Goal: Task Accomplishment & Management: Use online tool/utility

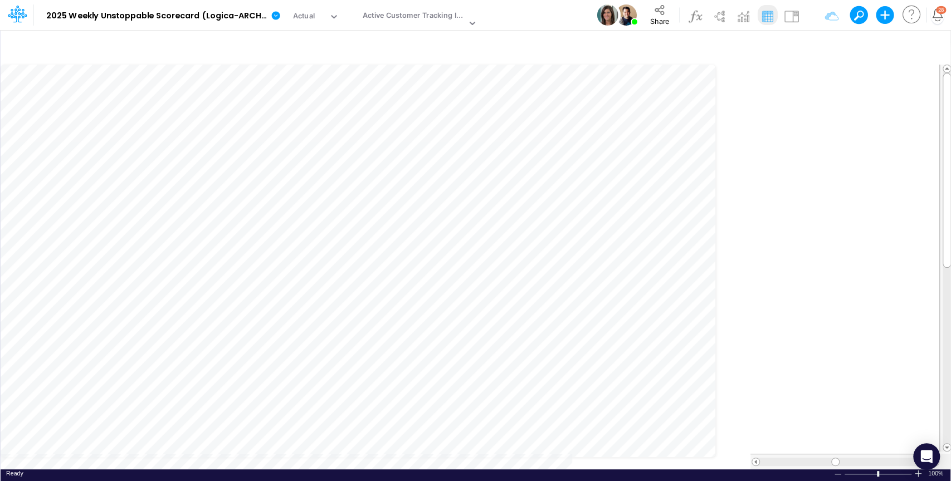
scroll to position [5, 0]
click at [406, 458] on div "Insert component Insert node Variable Constant Group Addition Subtraction Multi…" at bounding box center [475, 256] width 951 height 452
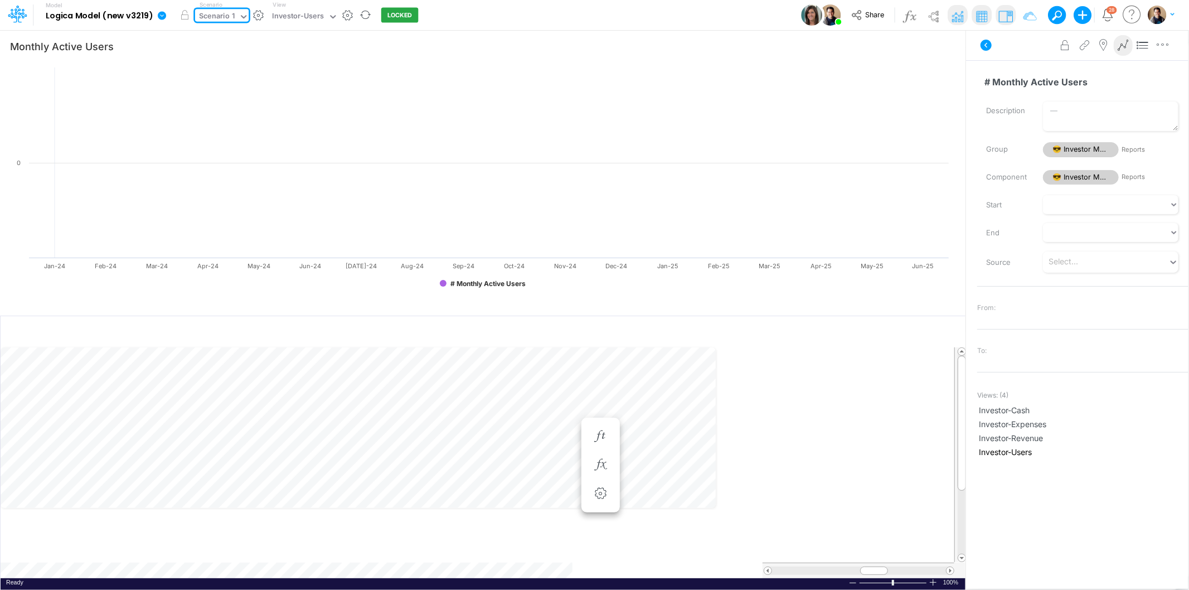
scroll to position [6, 1]
click at [599, 424] on li "# Monthly Active Users =" at bounding box center [600, 436] width 38 height 29
click at [599, 435] on icon "button" at bounding box center [600, 436] width 17 height 12
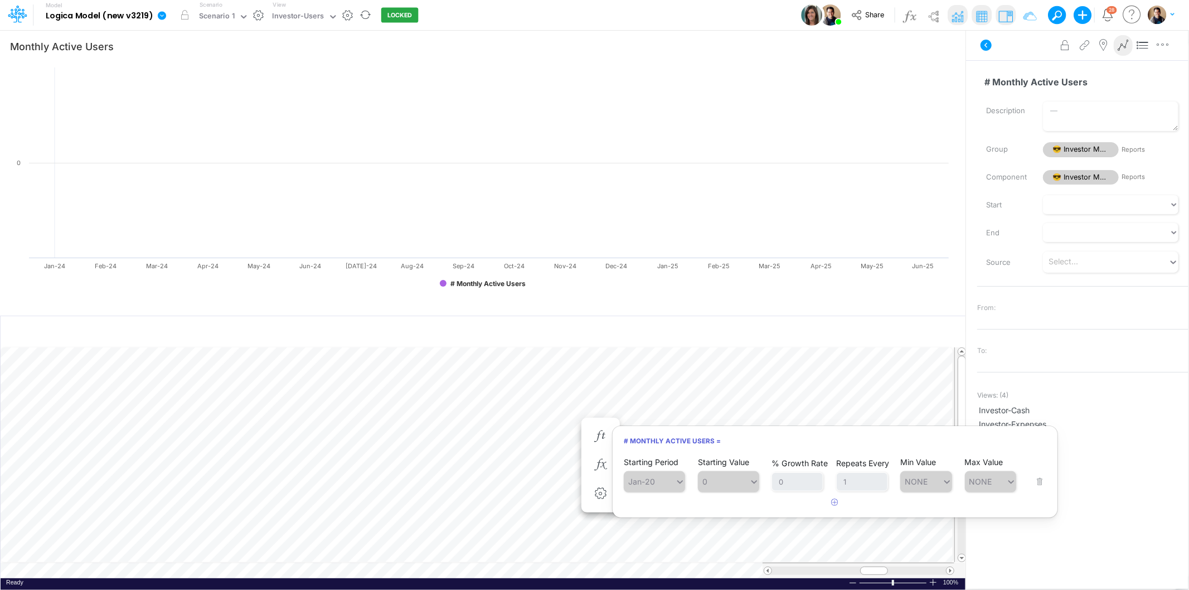
click at [149, 14] on b "Logica Model (new v3219)" at bounding box center [100, 16] width 108 height 10
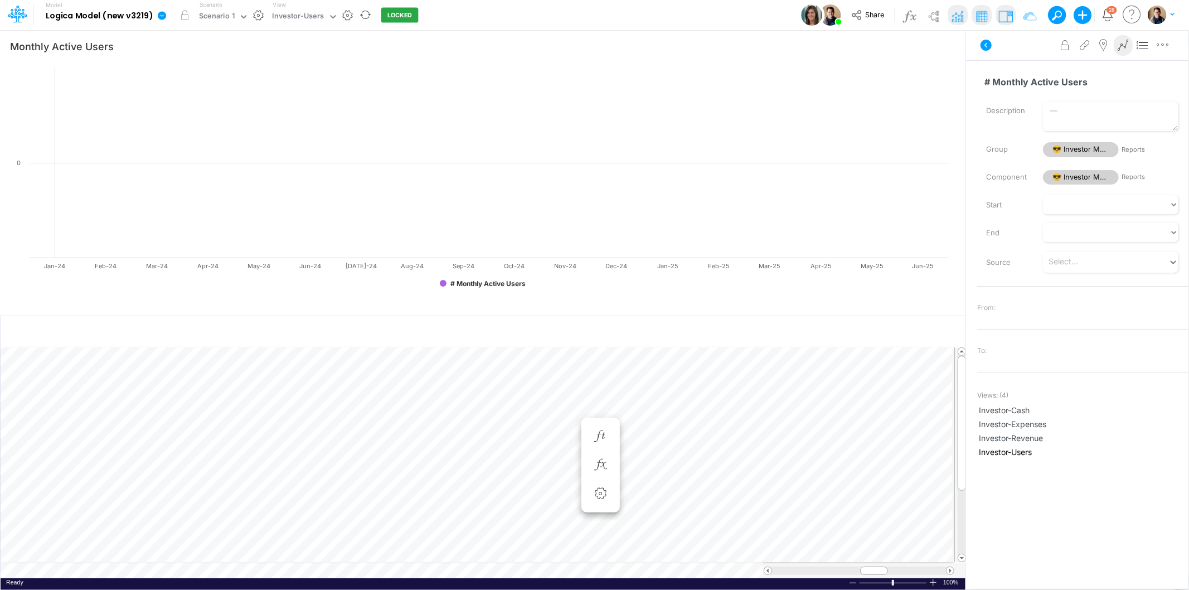
click at [162, 14] on icon at bounding box center [162, 16] width 10 height 10
click at [233, 121] on button "View model info" at bounding box center [217, 115] width 119 height 17
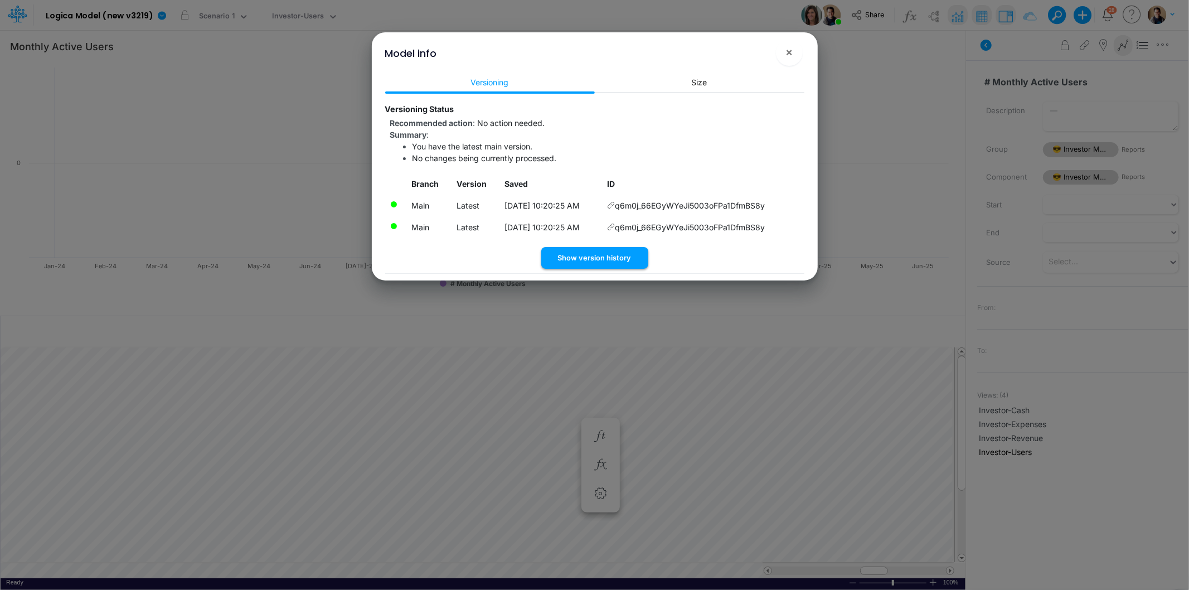
click at [621, 258] on button "Show version history" at bounding box center [594, 258] width 107 height 22
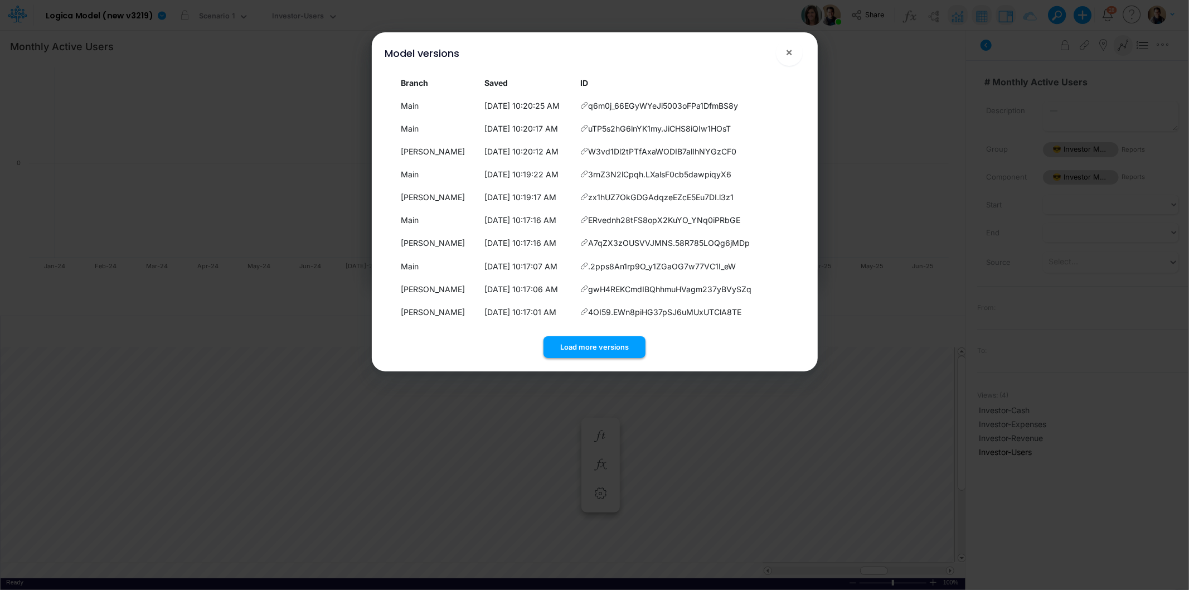
click at [622, 340] on button "Load more versions" at bounding box center [594, 347] width 102 height 22
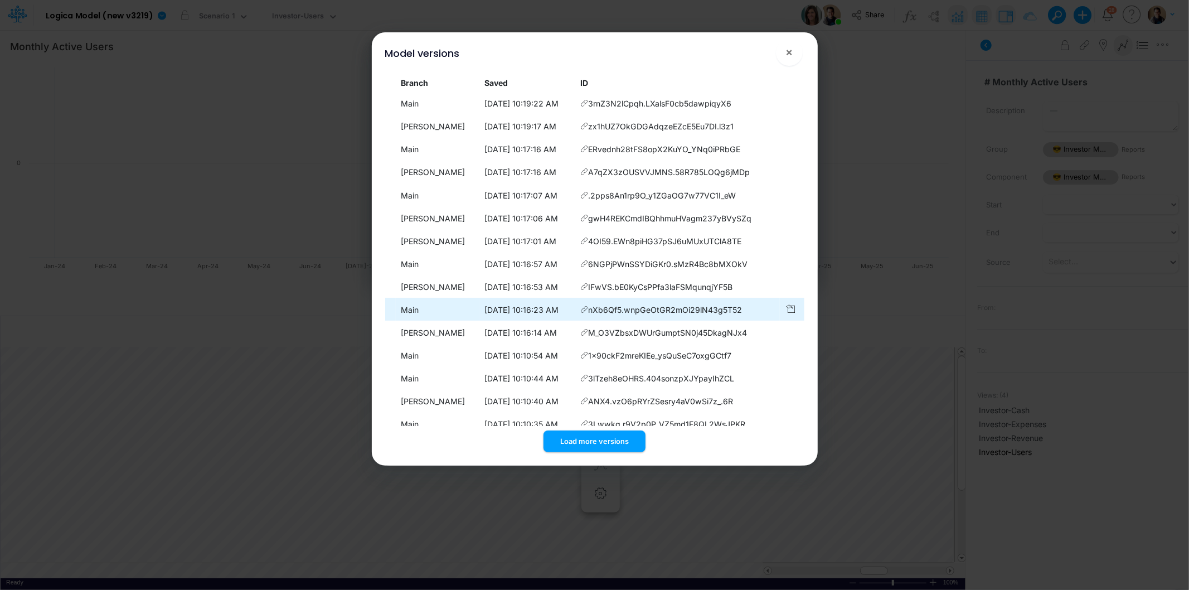
scroll to position [134, 0]
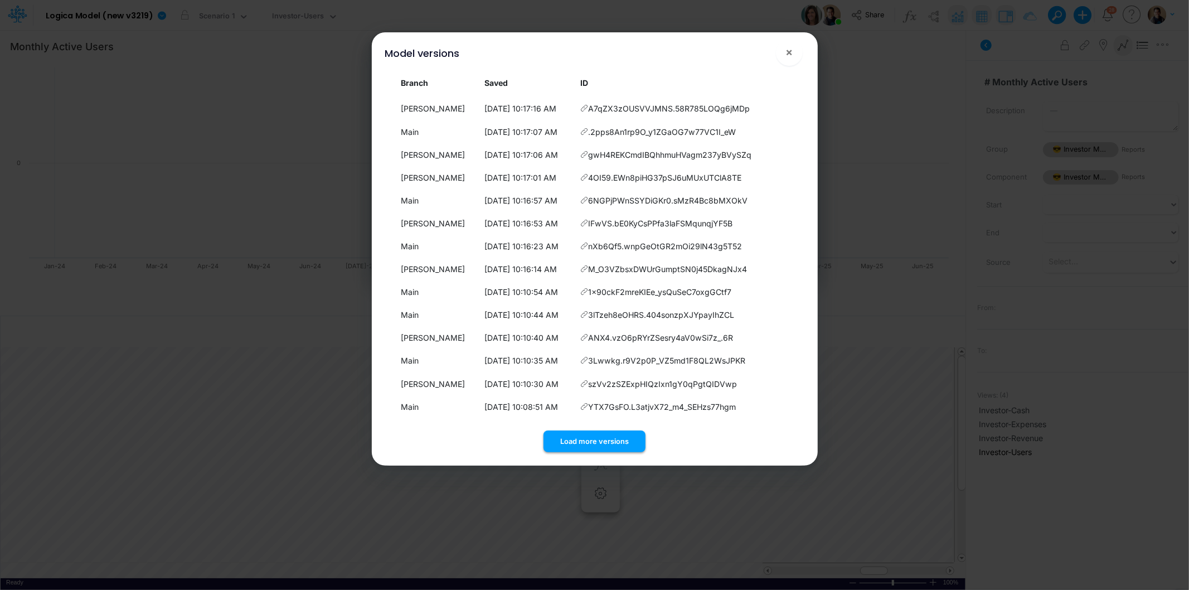
click at [592, 433] on button "Load more versions" at bounding box center [594, 441] width 102 height 22
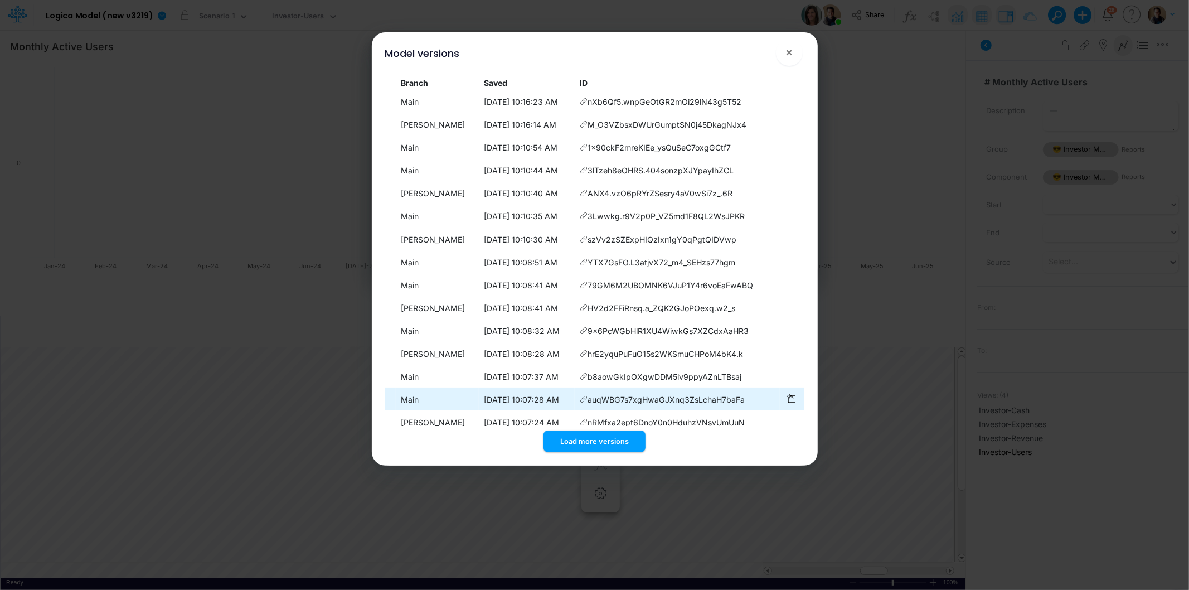
scroll to position [363, 0]
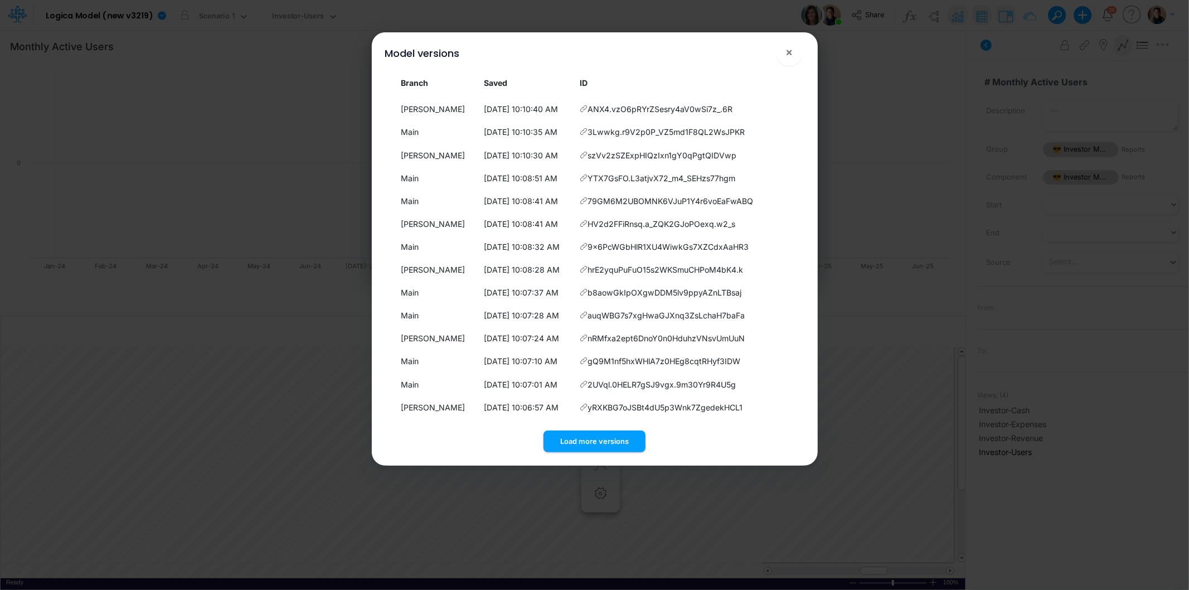
click at [626, 426] on div "Load more versions" at bounding box center [594, 439] width 419 height 26
click at [625, 433] on button "Load more versions" at bounding box center [594, 441] width 102 height 22
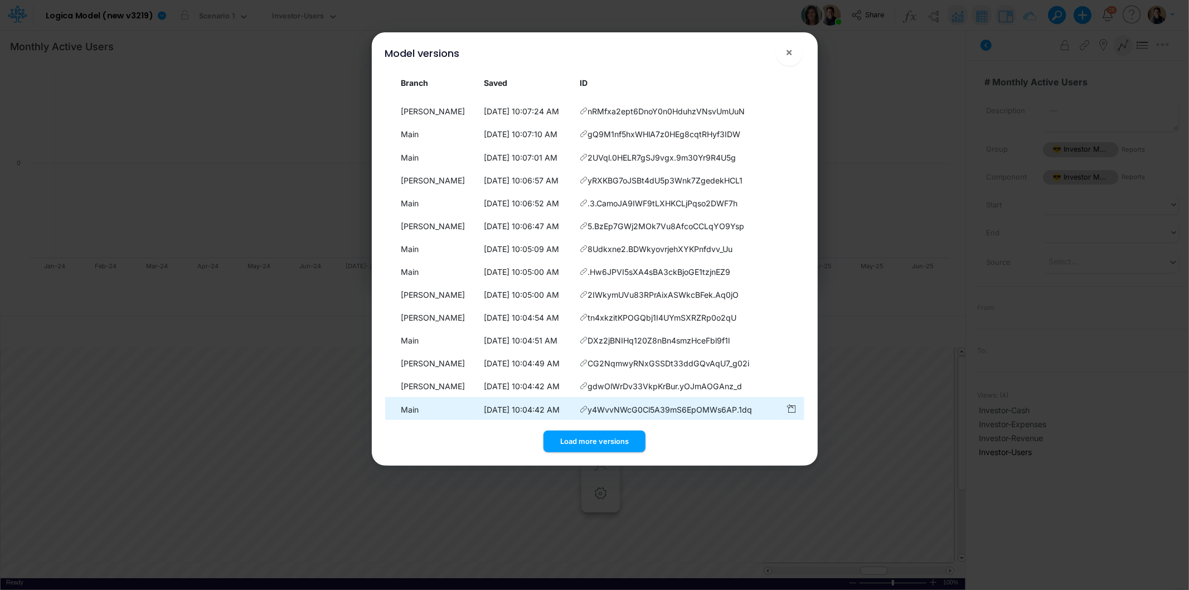
scroll to position [592, 0]
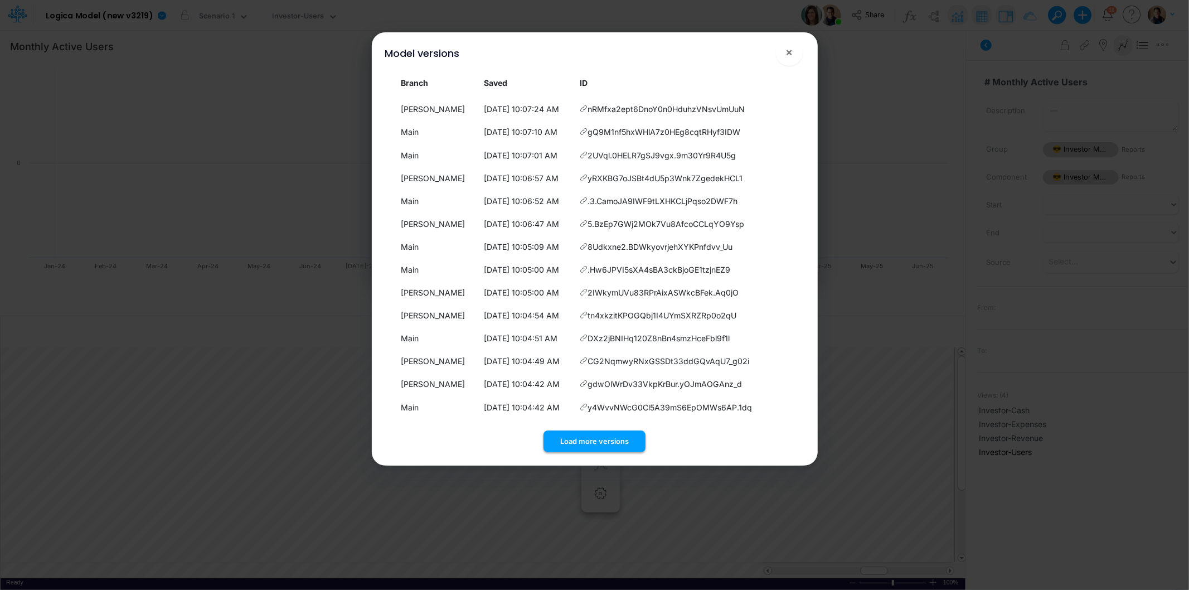
click at [619, 451] on button "Load more versions" at bounding box center [594, 441] width 102 height 22
click at [620, 442] on button "Load more versions" at bounding box center [594, 441] width 102 height 22
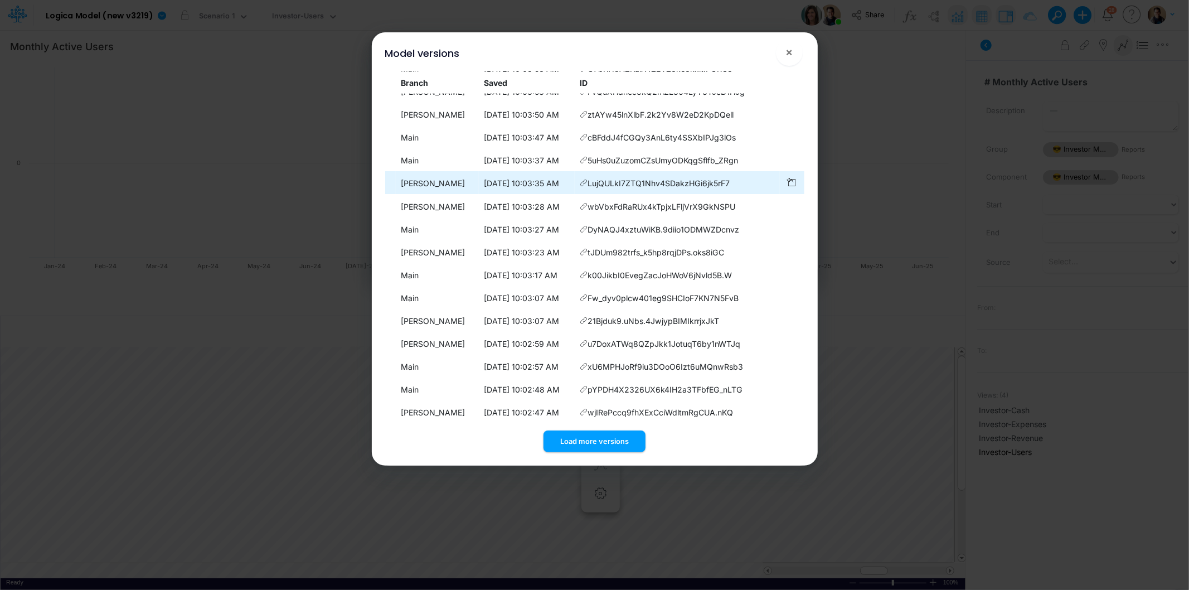
scroll to position [1049, 0]
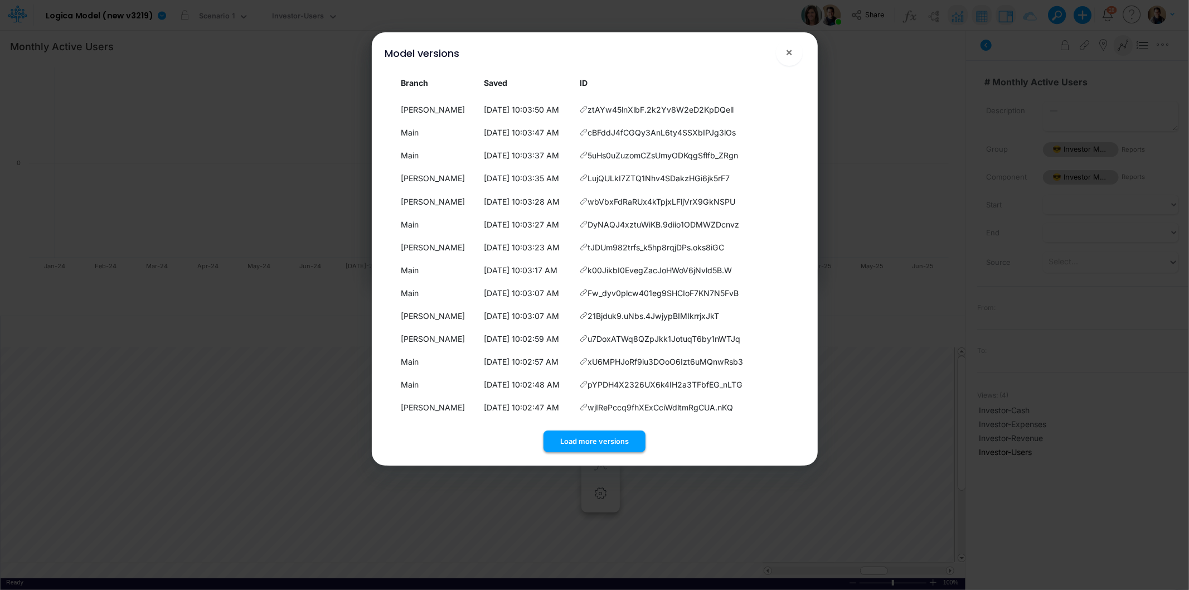
click at [617, 442] on button "Load more versions" at bounding box center [594, 441] width 102 height 22
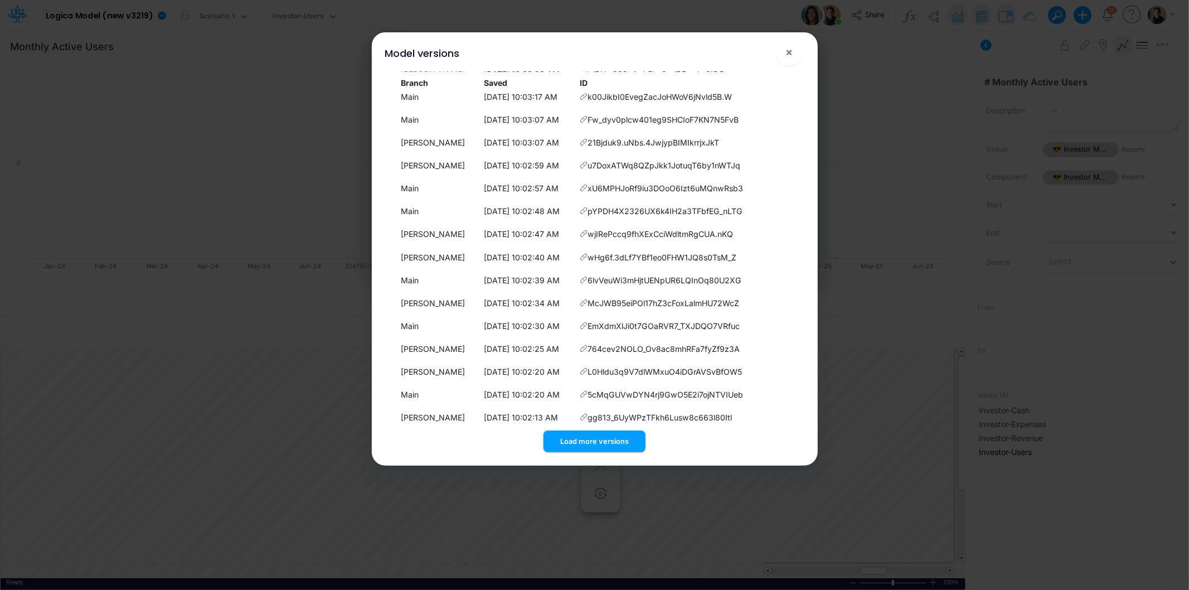
scroll to position [1278, 0]
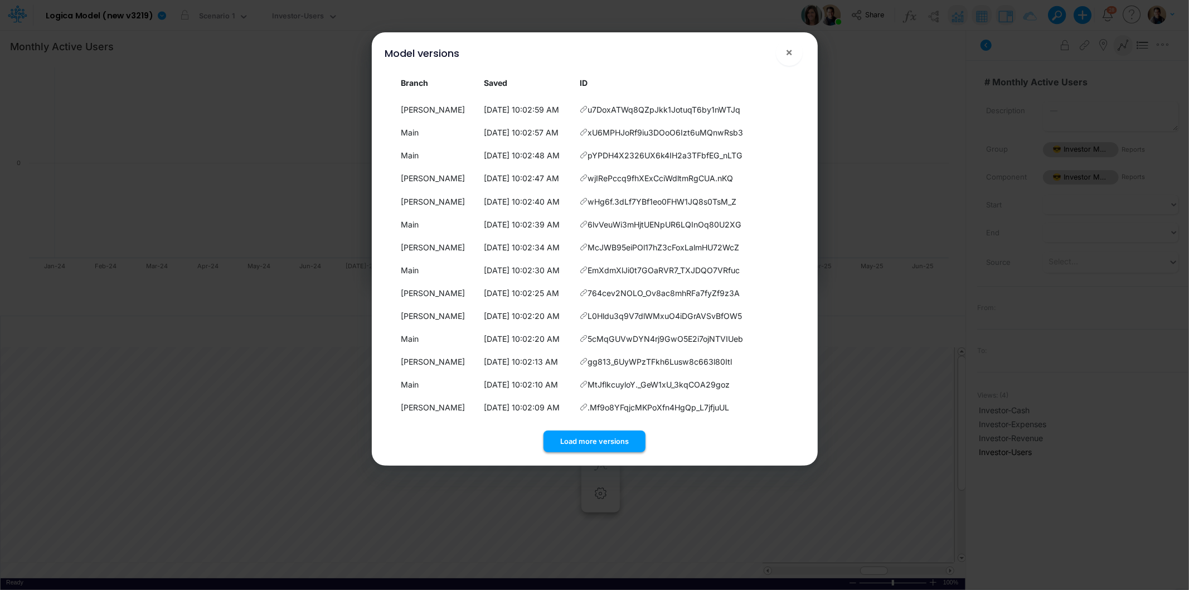
click at [614, 444] on button "Load more versions" at bounding box center [594, 441] width 102 height 22
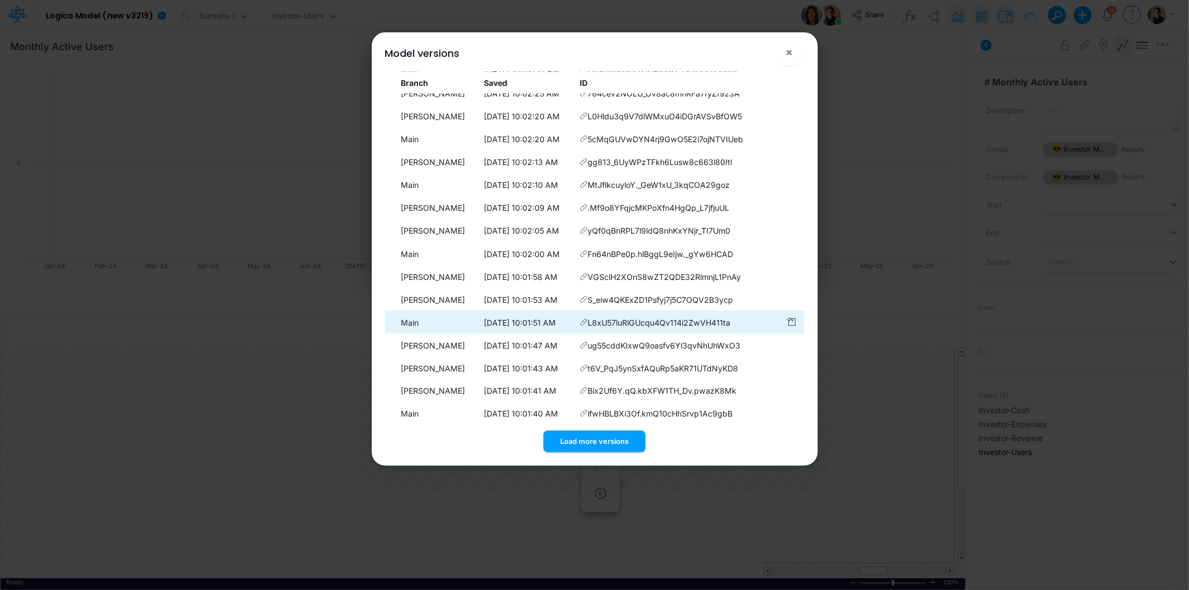
scroll to position [1507, 0]
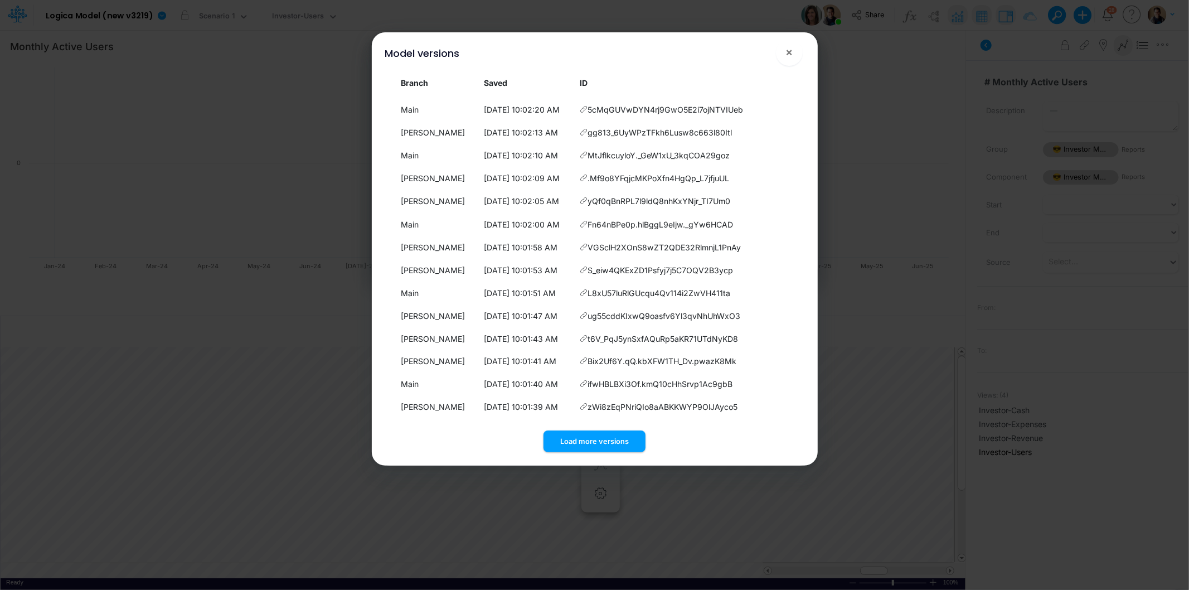
click at [632, 429] on div "Load more versions" at bounding box center [594, 439] width 419 height 26
click at [609, 439] on button "Load more versions" at bounding box center [594, 441] width 102 height 22
click at [609, 440] on button "Load more versions" at bounding box center [594, 441] width 102 height 22
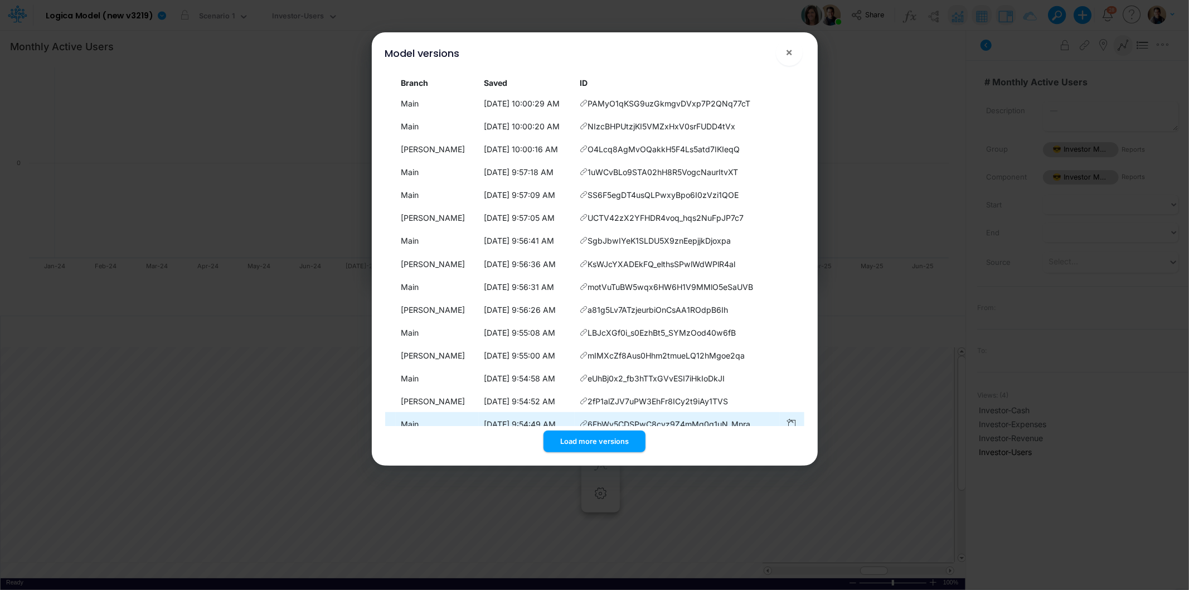
scroll to position [1965, 0]
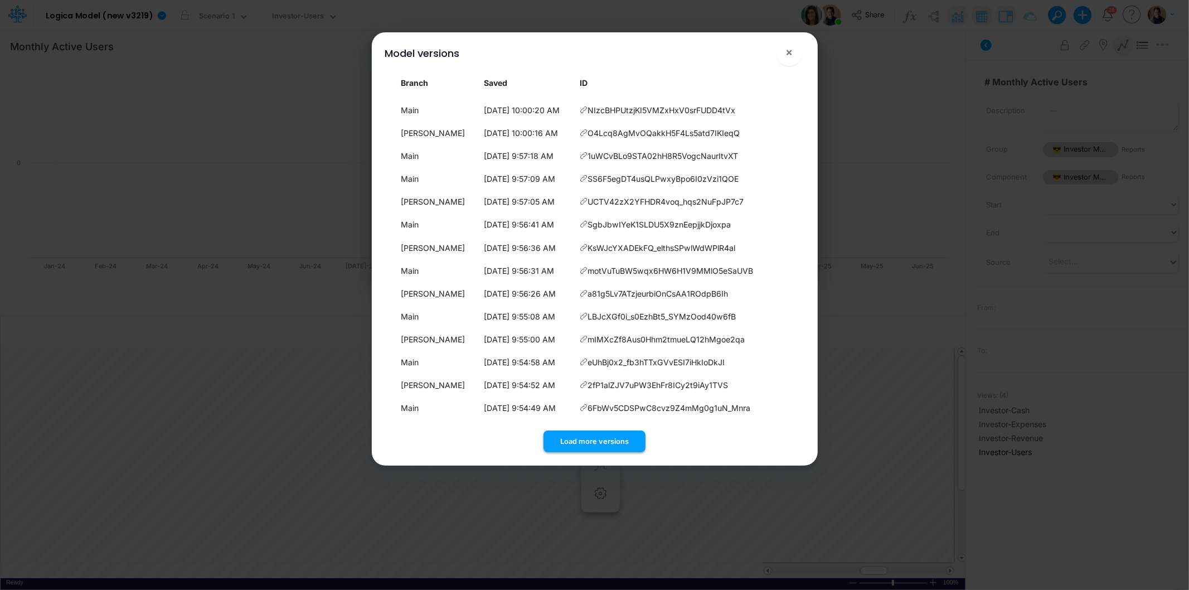
click at [604, 442] on button "Load more versions" at bounding box center [594, 441] width 102 height 22
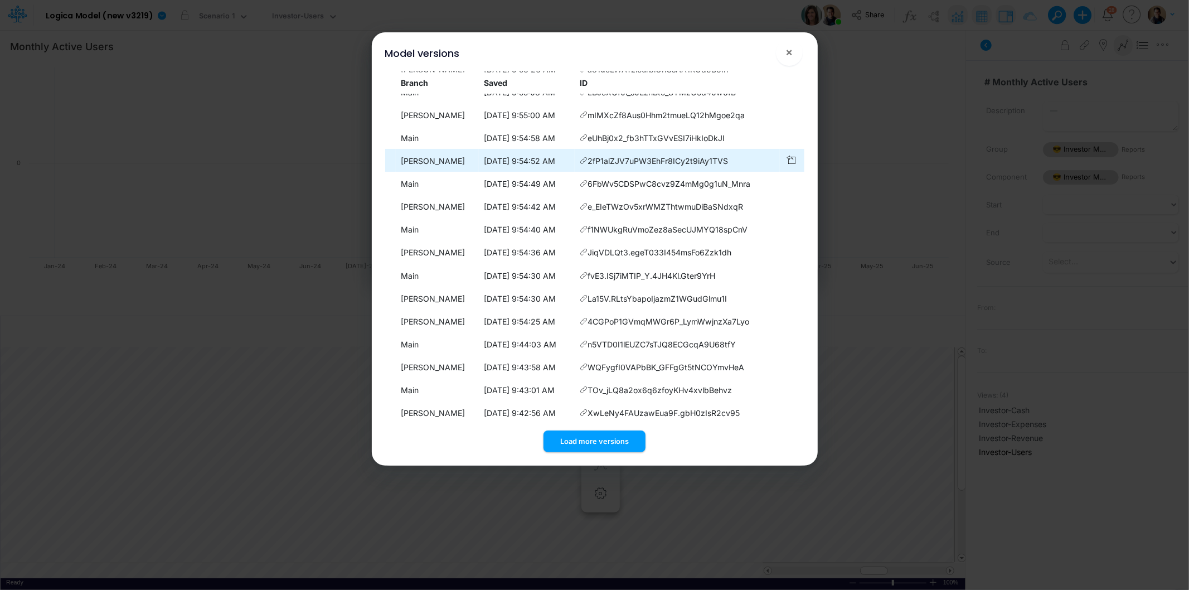
scroll to position [2194, 0]
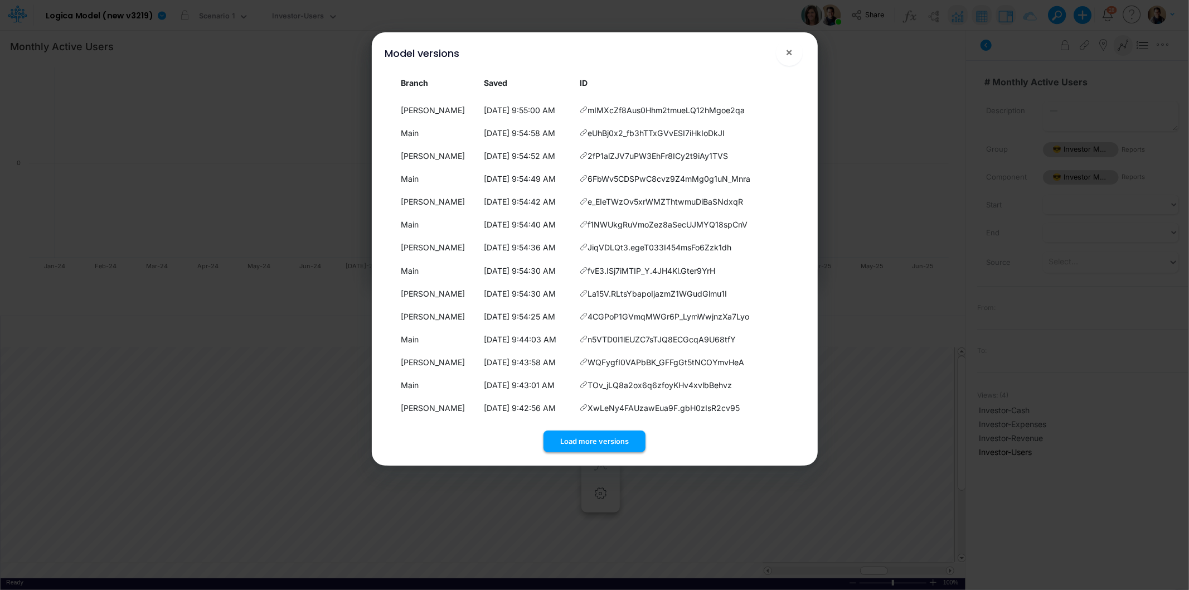
click at [604, 438] on button "Load more versions" at bounding box center [594, 441] width 102 height 22
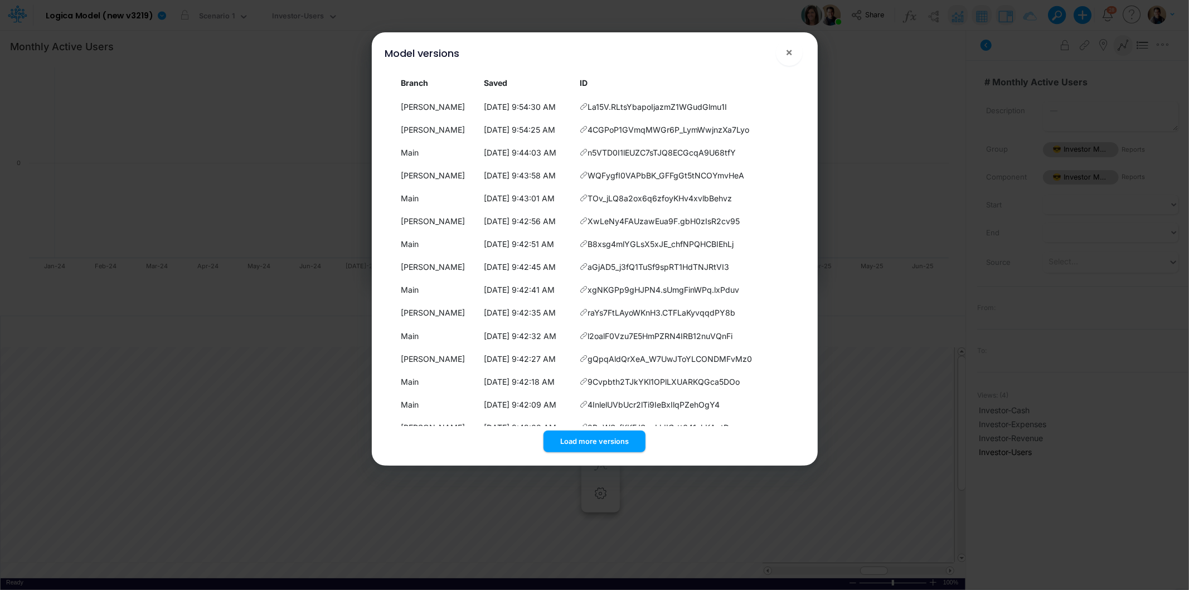
scroll to position [2422, 0]
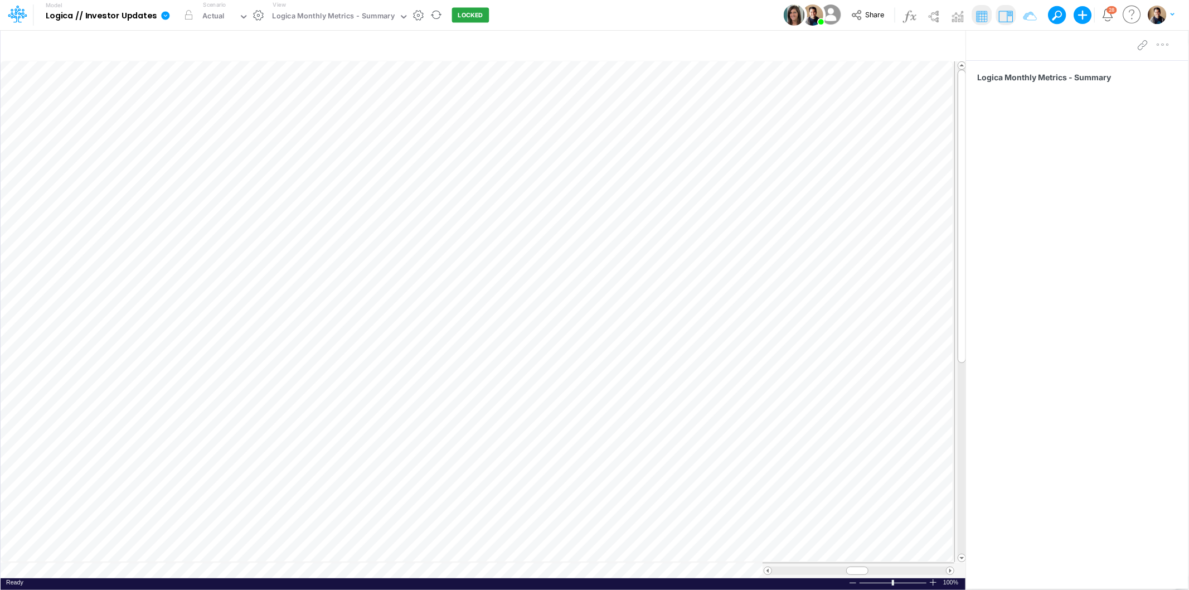
click at [162, 14] on icon at bounding box center [165, 15] width 8 height 8
click at [246, 41] on button "Edit model settings" at bounding box center [221, 44] width 119 height 17
click at [163, 12] on icon at bounding box center [165, 15] width 8 height 8
click at [248, 111] on button "View model info" at bounding box center [221, 115] width 119 height 17
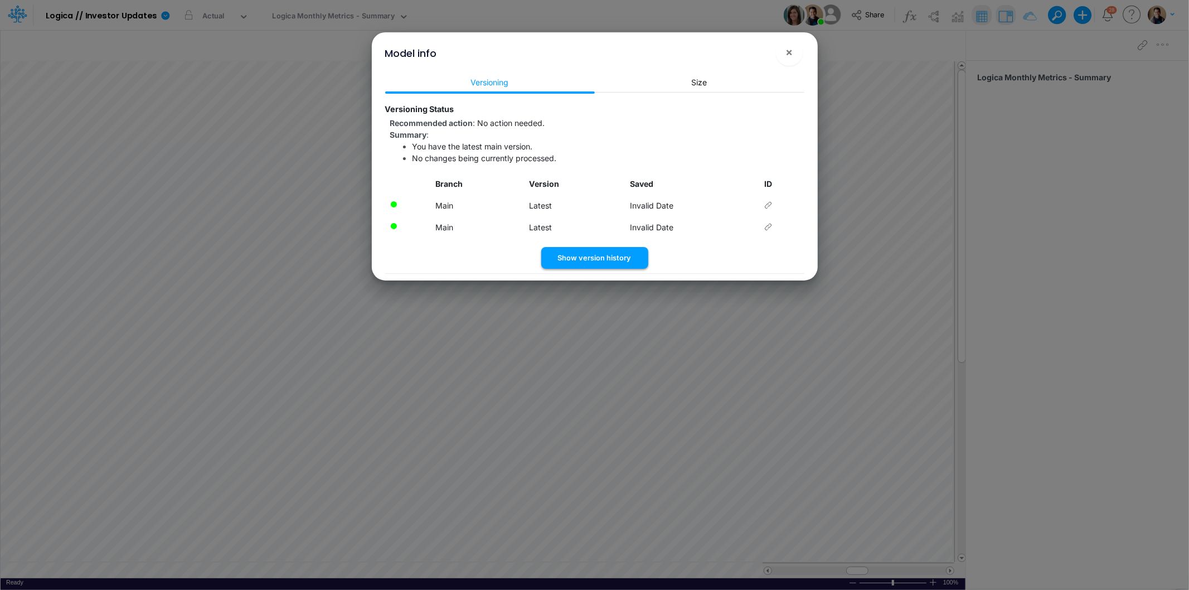
click at [612, 265] on button "Show version history" at bounding box center [594, 258] width 107 height 22
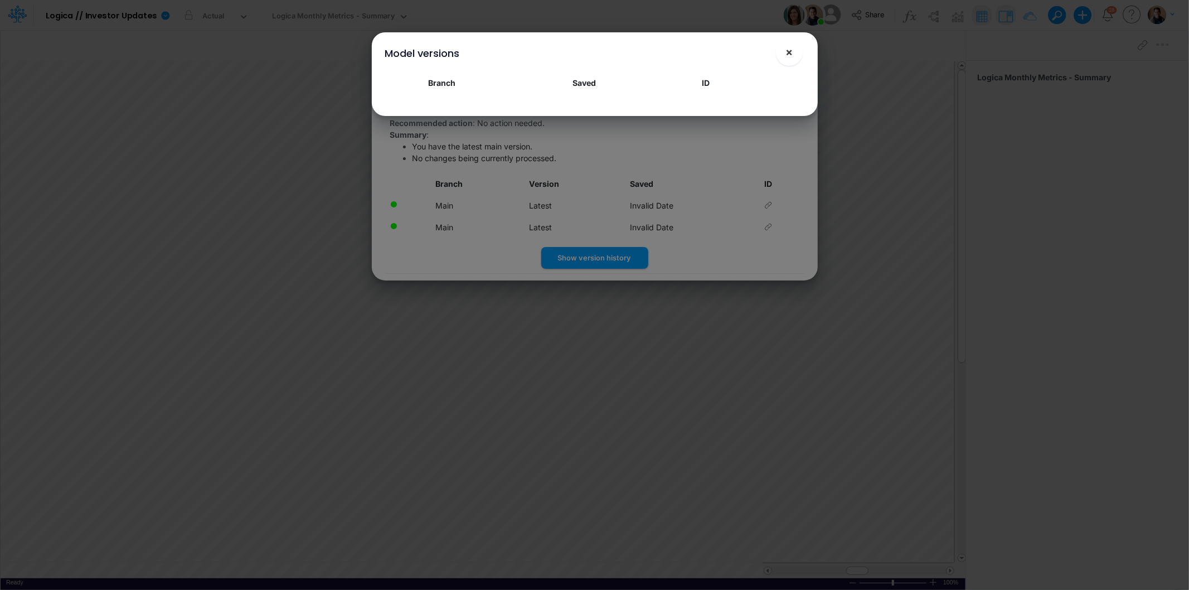
click at [797, 47] on button "×" at bounding box center [789, 52] width 27 height 27
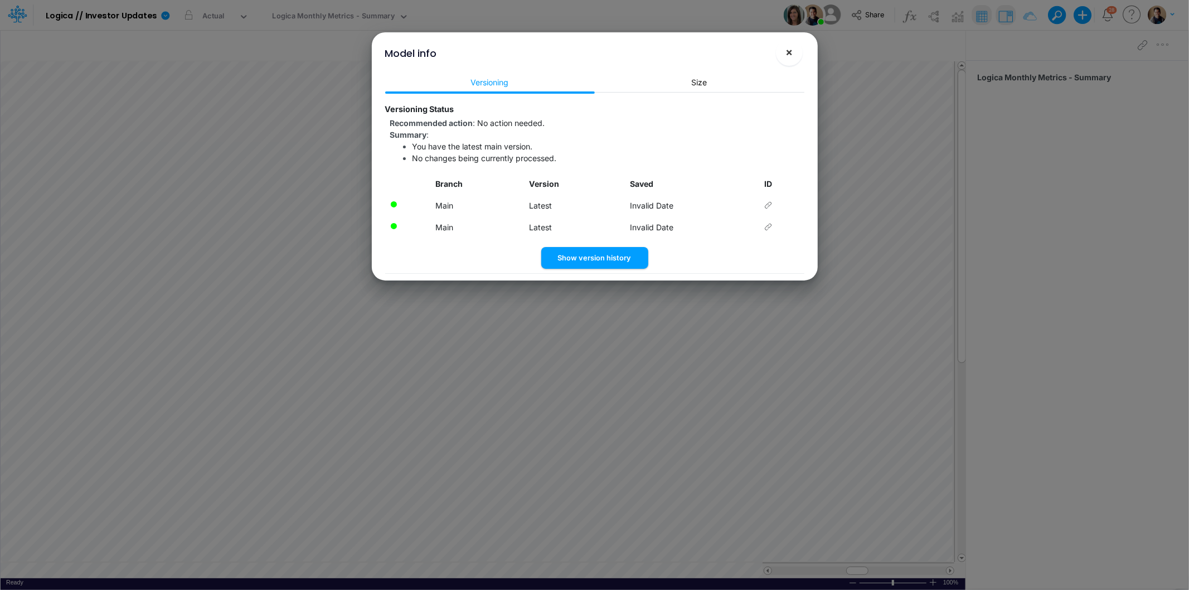
click at [797, 47] on button "×" at bounding box center [789, 52] width 27 height 27
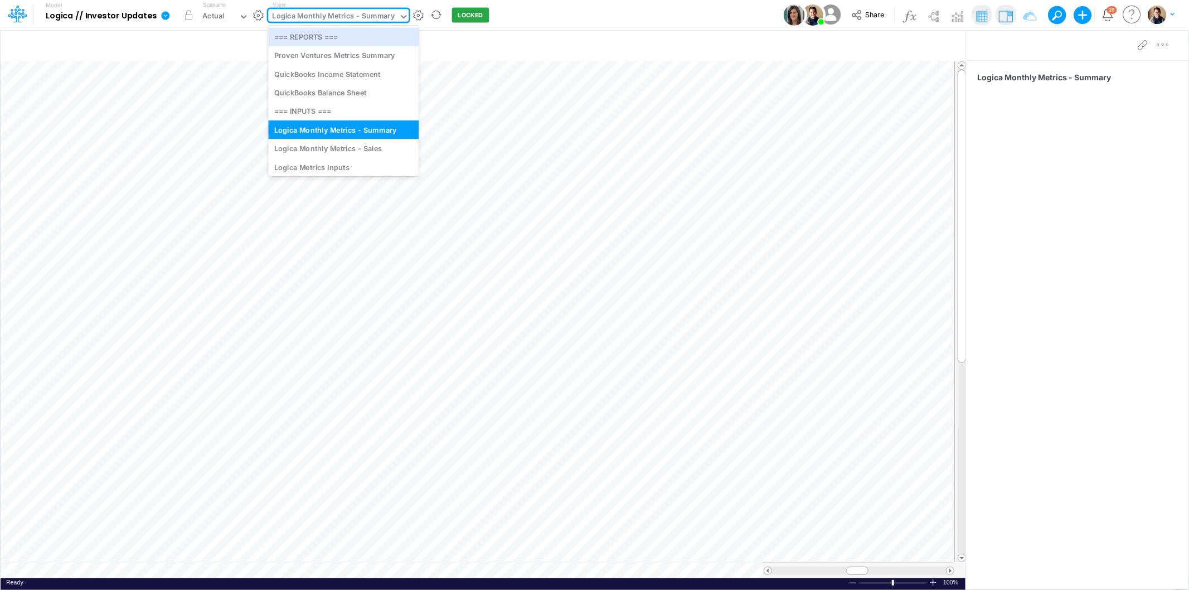
click at [349, 13] on div "Logica Monthly Metrics - Summary" at bounding box center [334, 17] width 123 height 13
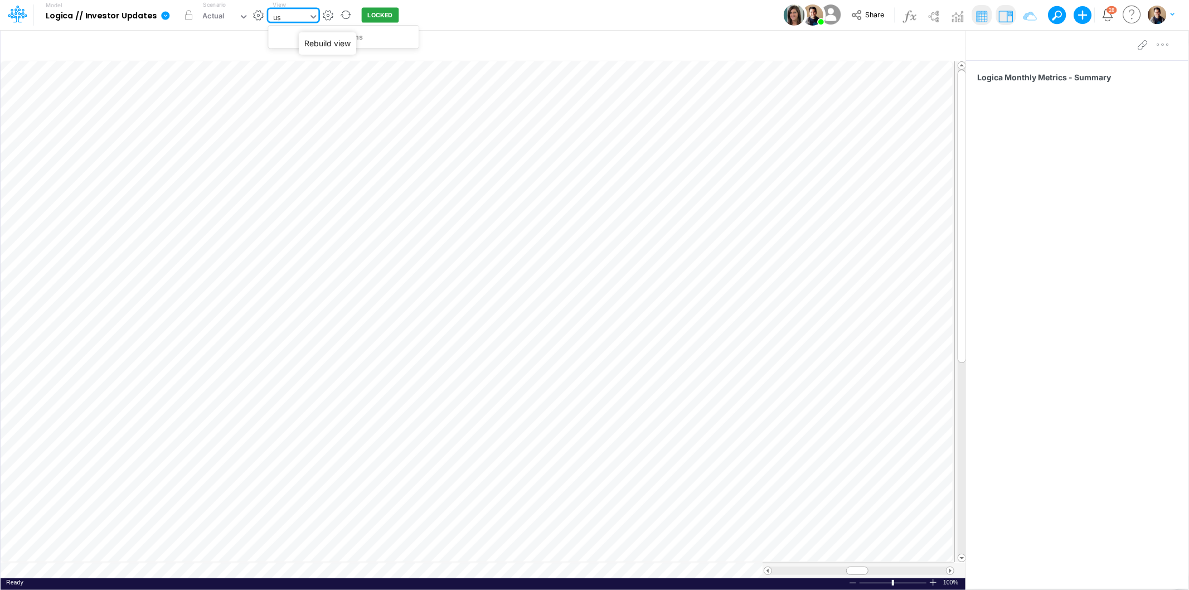
type input "u"
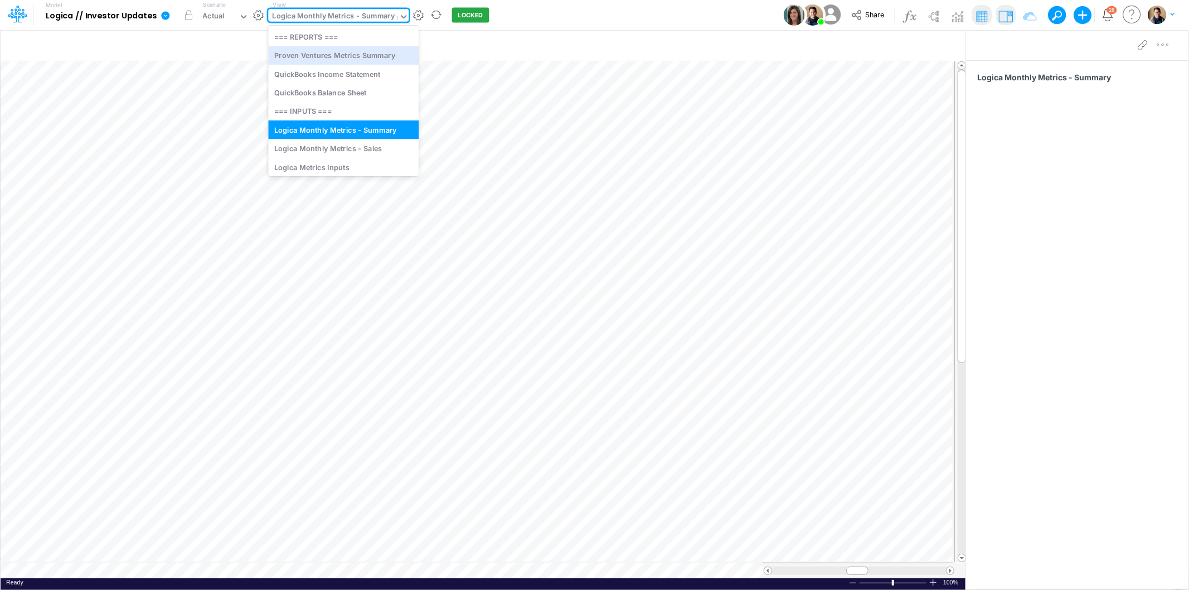
type input "me"
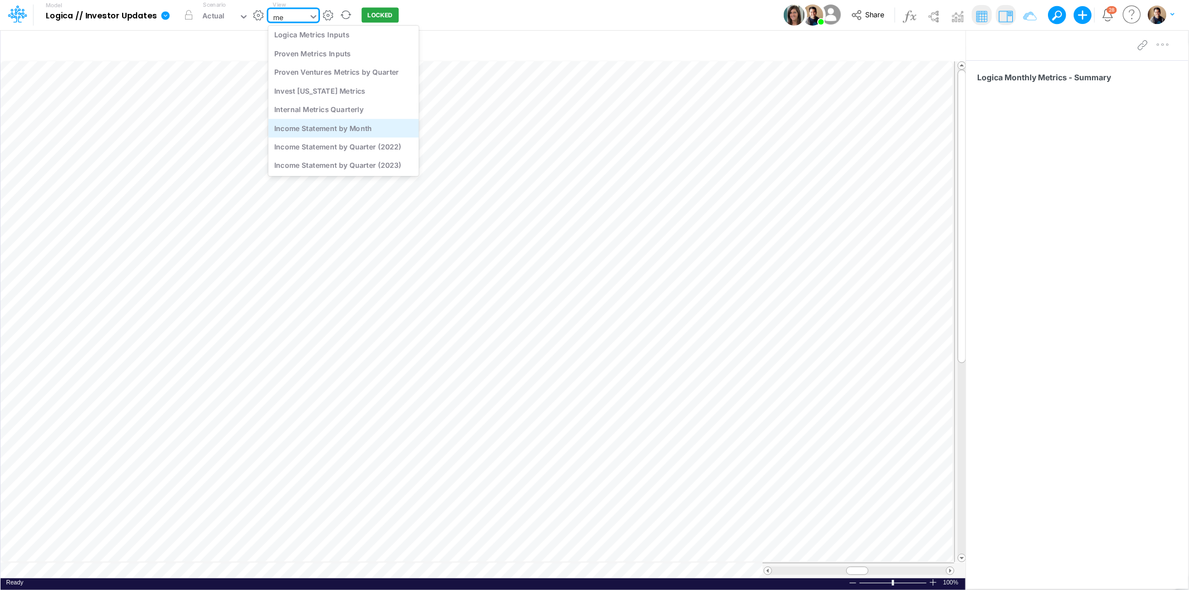
scroll to position [23, 0]
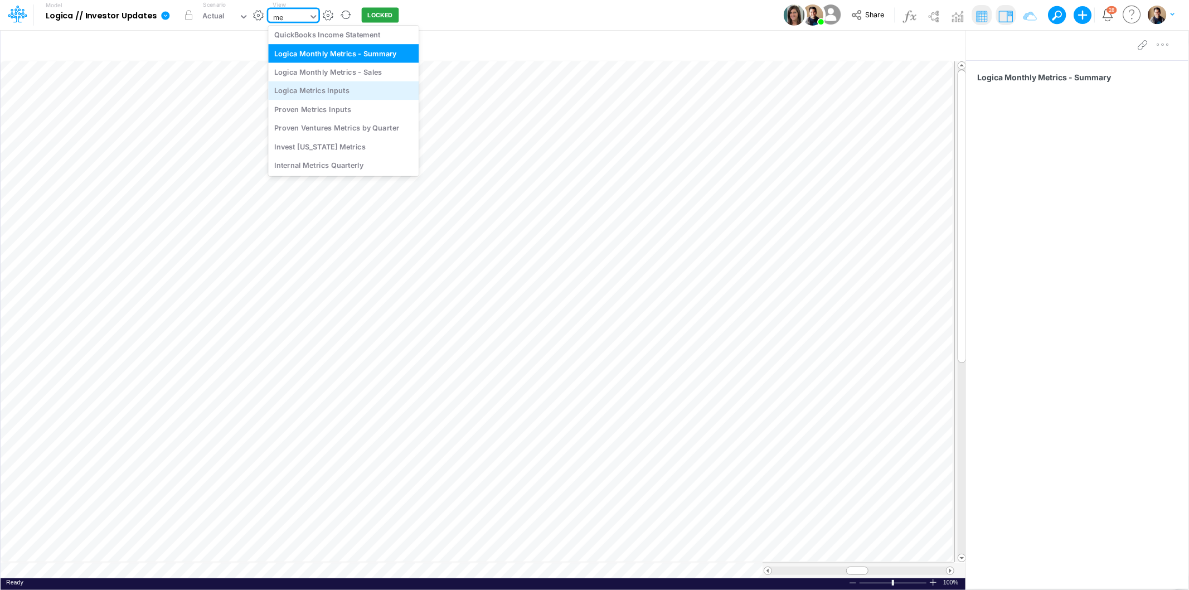
click at [359, 94] on div "Logica Metrics Inputs" at bounding box center [343, 90] width 150 height 18
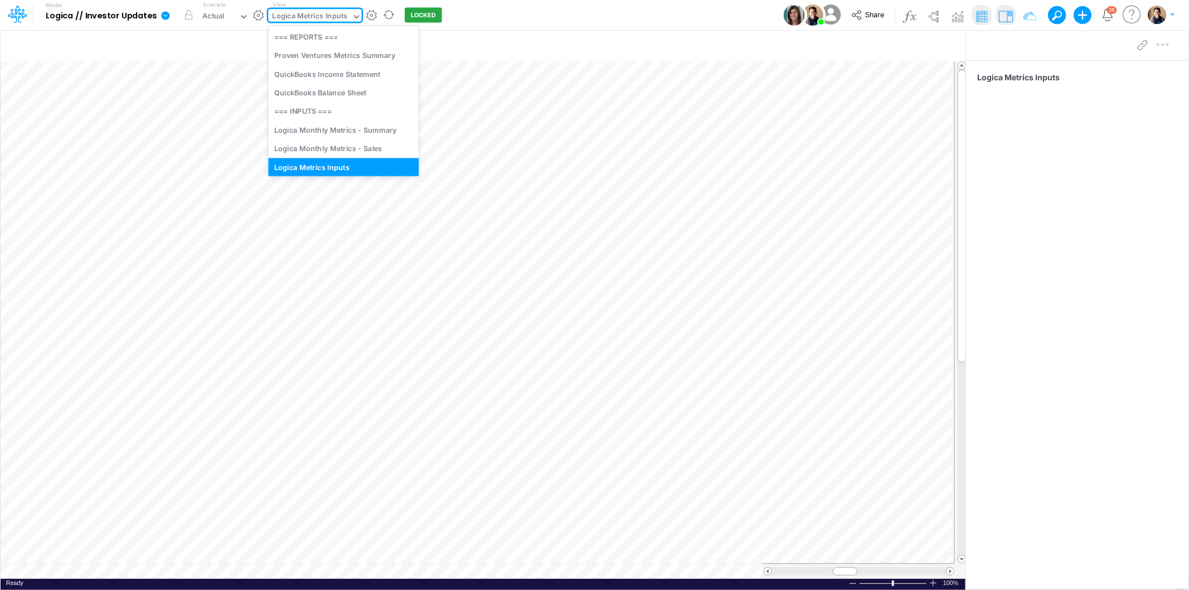
scroll to position [7, 0]
click at [303, 18] on div "Logica Metrics Inputs" at bounding box center [310, 17] width 75 height 13
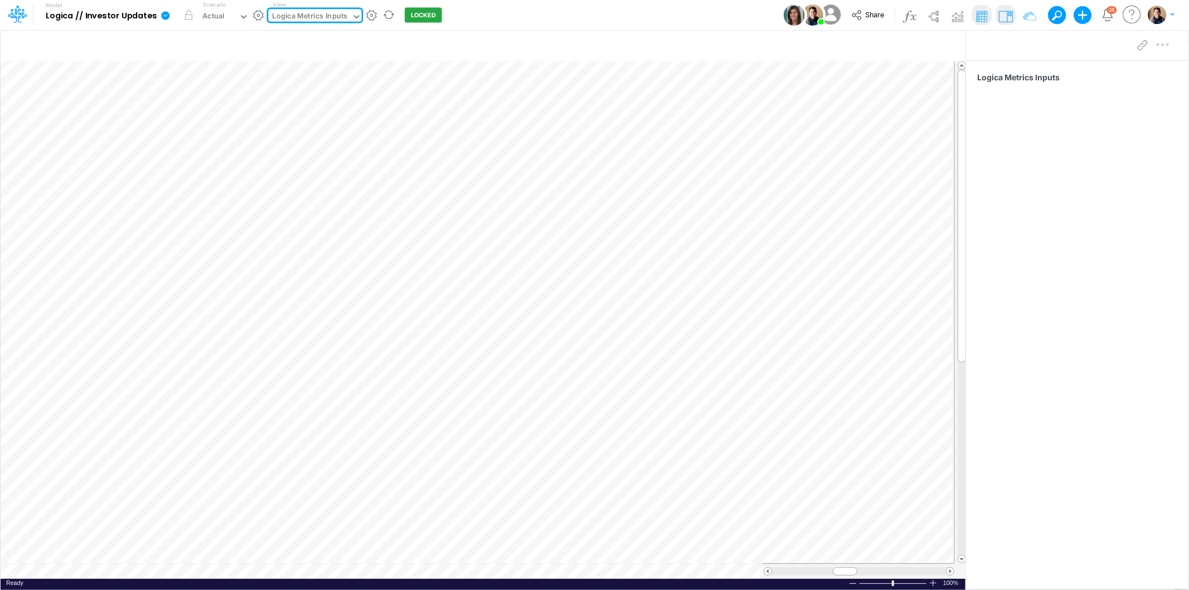
click at [303, 18] on div "Logica Metrics Inputs" at bounding box center [310, 17] width 75 height 13
click at [291, 18] on div "Logica Metrics Inputs" at bounding box center [310, 17] width 75 height 13
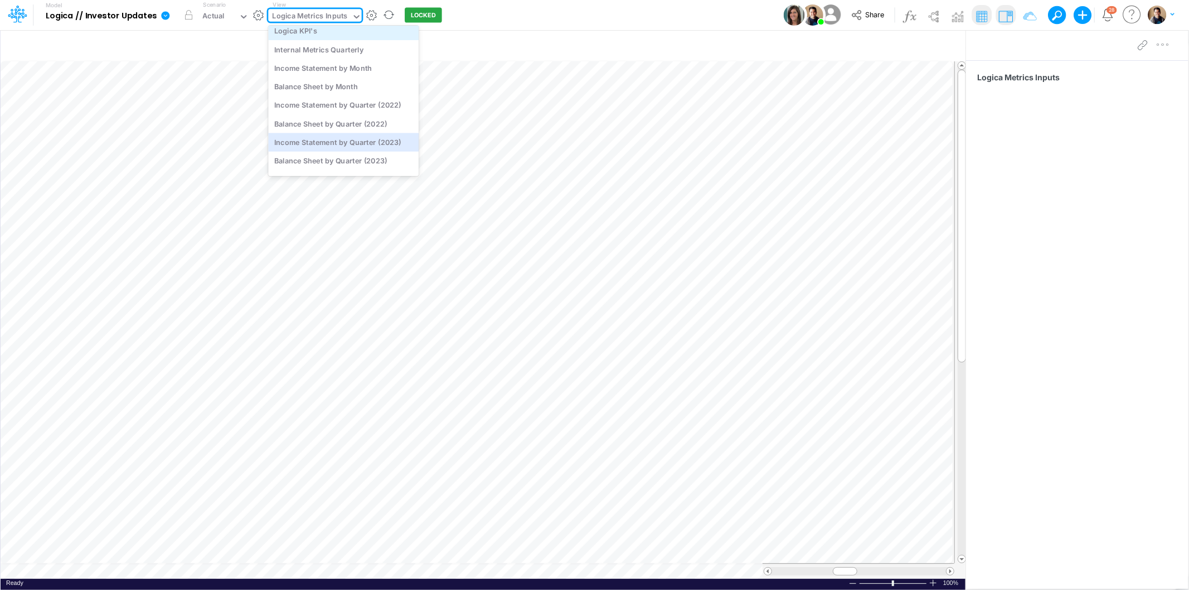
scroll to position [395, 0]
